Goal: Information Seeking & Learning: Learn about a topic

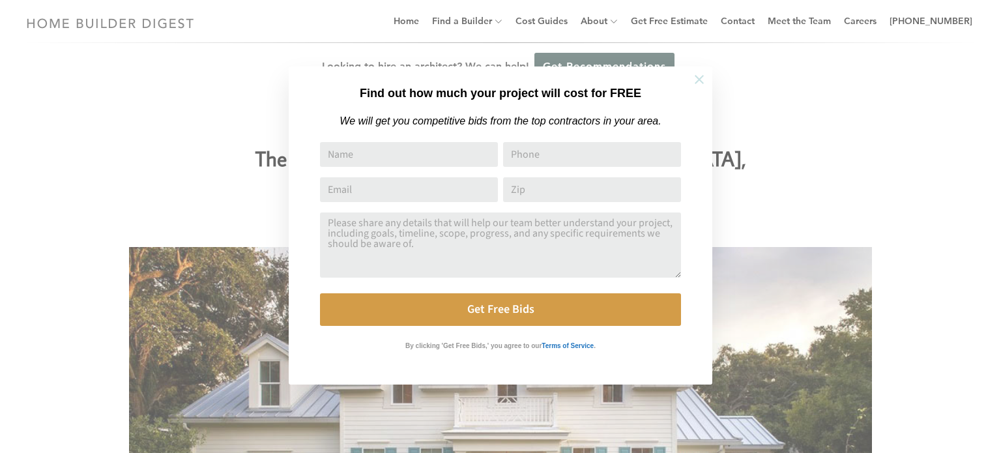
click at [693, 79] on icon at bounding box center [699, 79] width 14 height 14
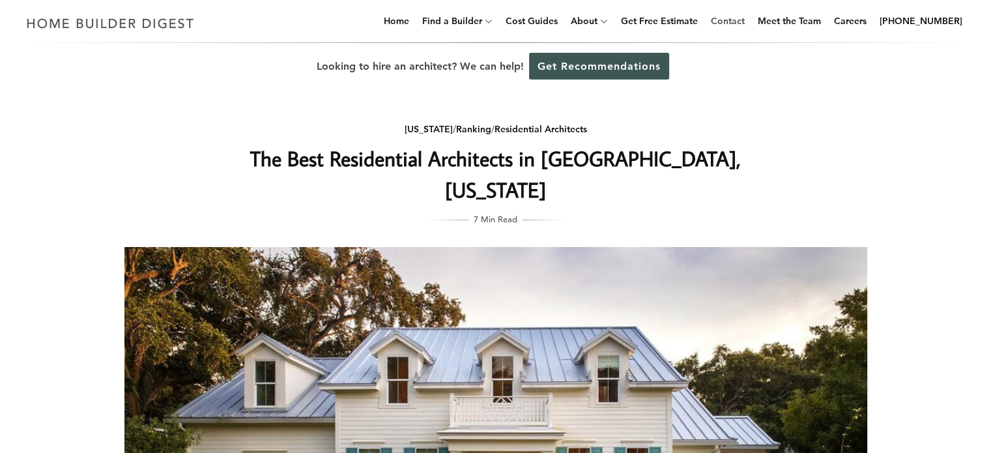
click at [726, 21] on link "Contact" at bounding box center [728, 21] width 44 height 42
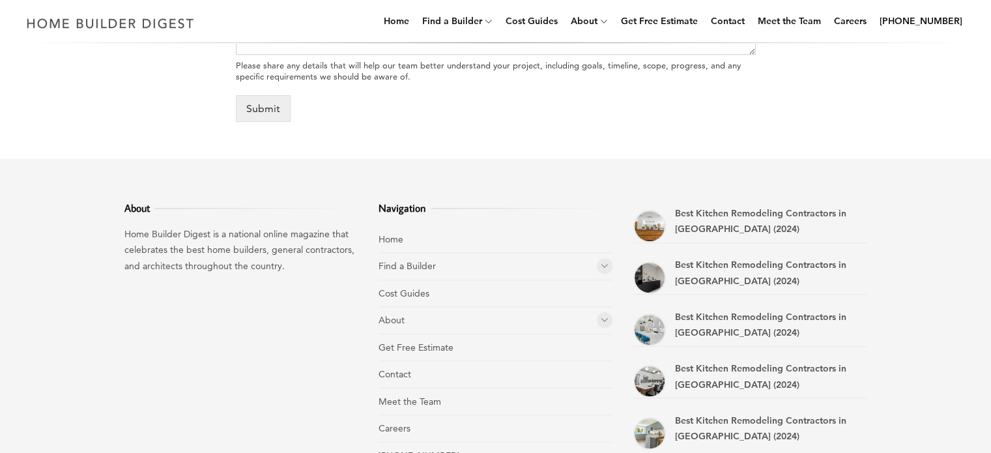
scroll to position [847, 0]
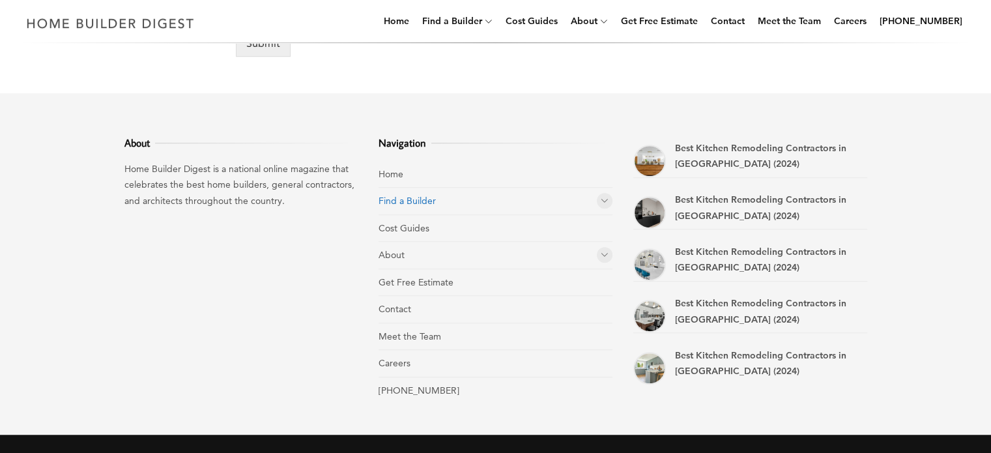
click at [412, 203] on link "Find a Builder" at bounding box center [407, 201] width 57 height 12
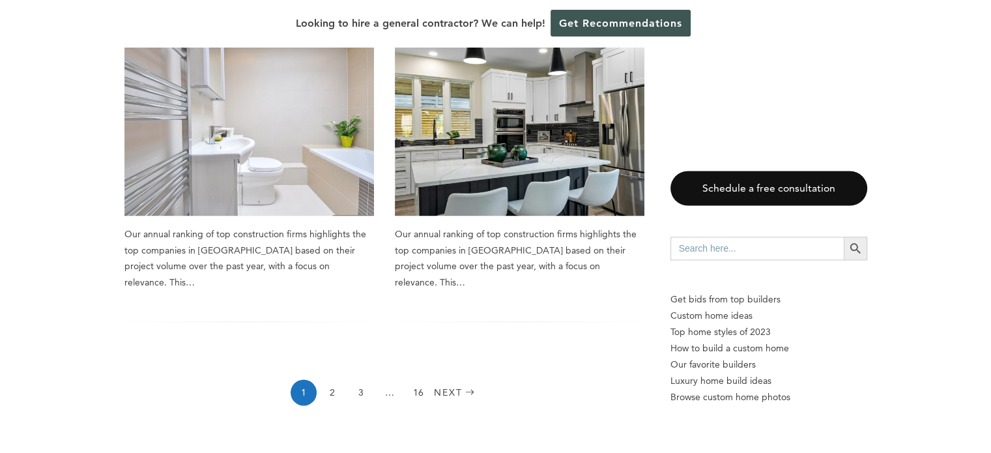
scroll to position [2085, 0]
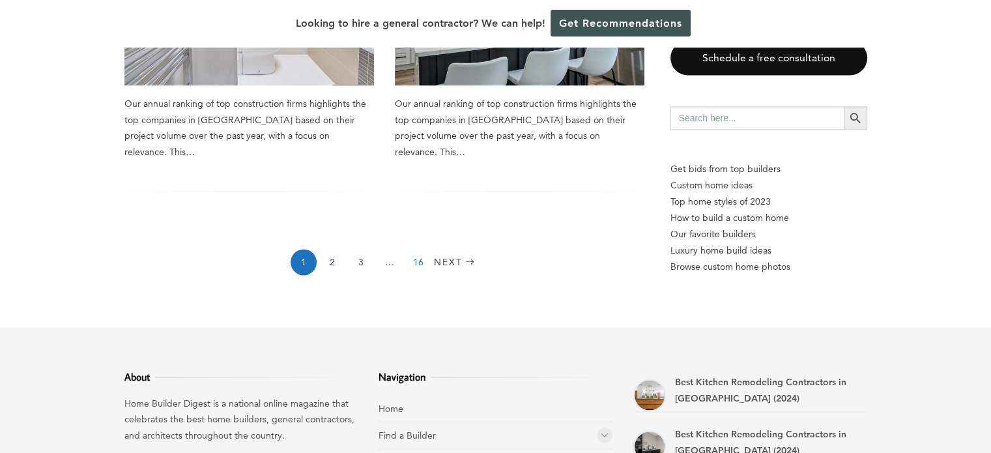
click at [418, 275] on link "16" at bounding box center [418, 262] width 26 height 26
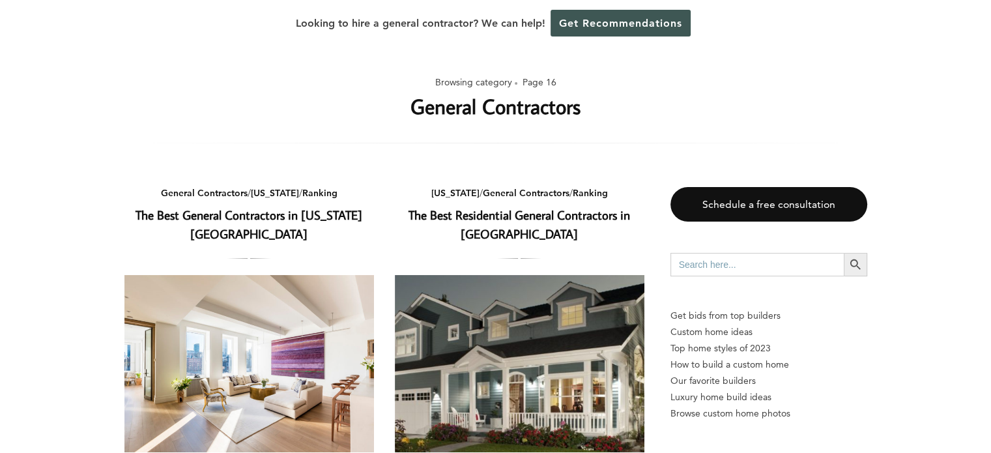
scroll to position [130, 0]
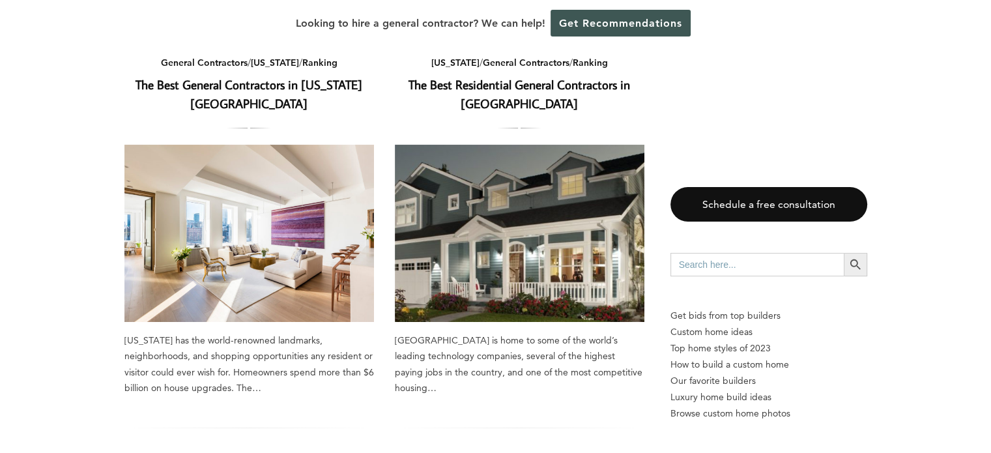
click at [291, 232] on img at bounding box center [249, 233] width 250 height 177
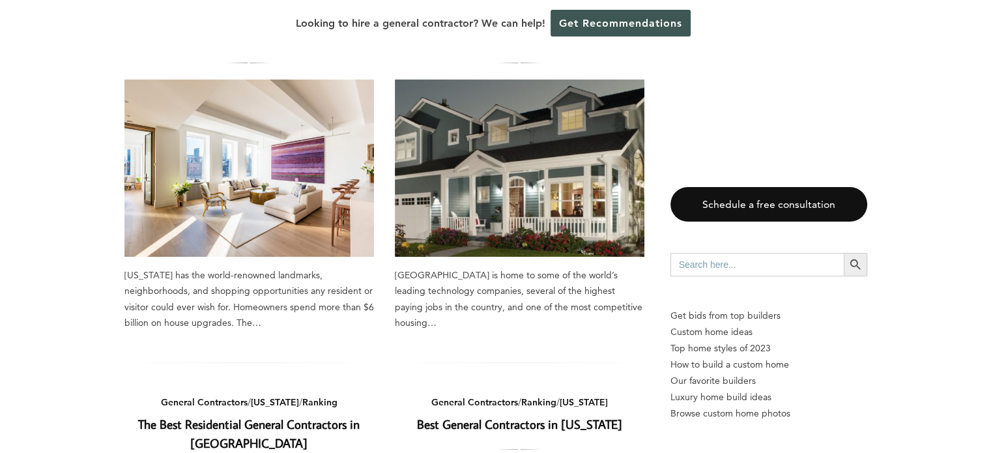
click at [270, 182] on img at bounding box center [249, 167] width 250 height 177
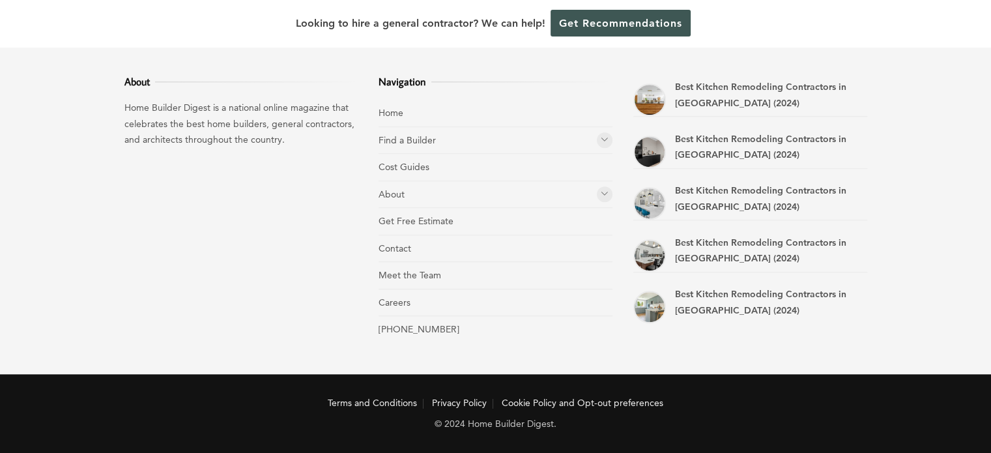
scroll to position [1277, 0]
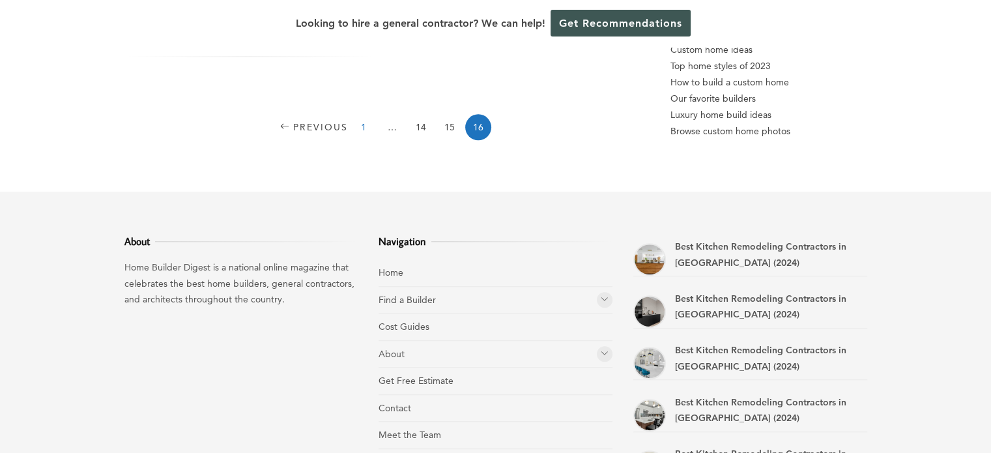
click at [364, 140] on link "1" at bounding box center [364, 127] width 26 height 26
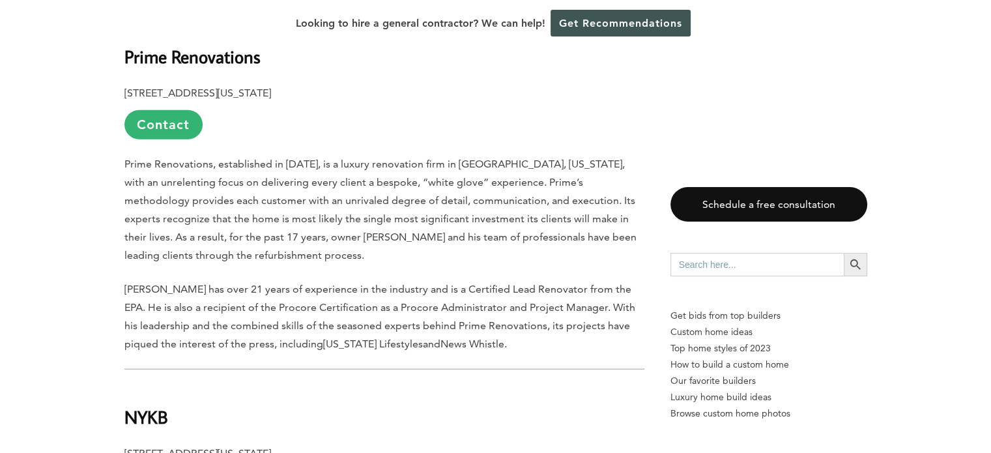
scroll to position [3193, 0]
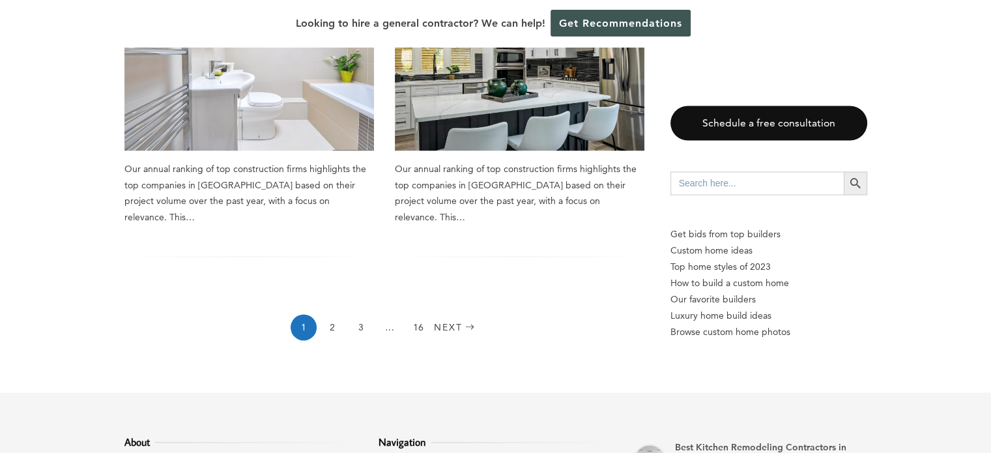
scroll to position [2281, 0]
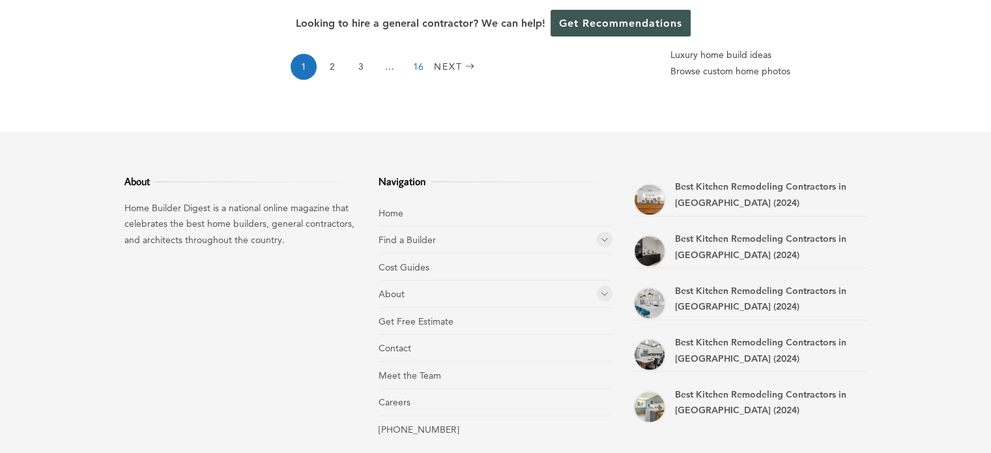
click at [421, 79] on link "16" at bounding box center [418, 66] width 26 height 26
